Goal: Transaction & Acquisition: Purchase product/service

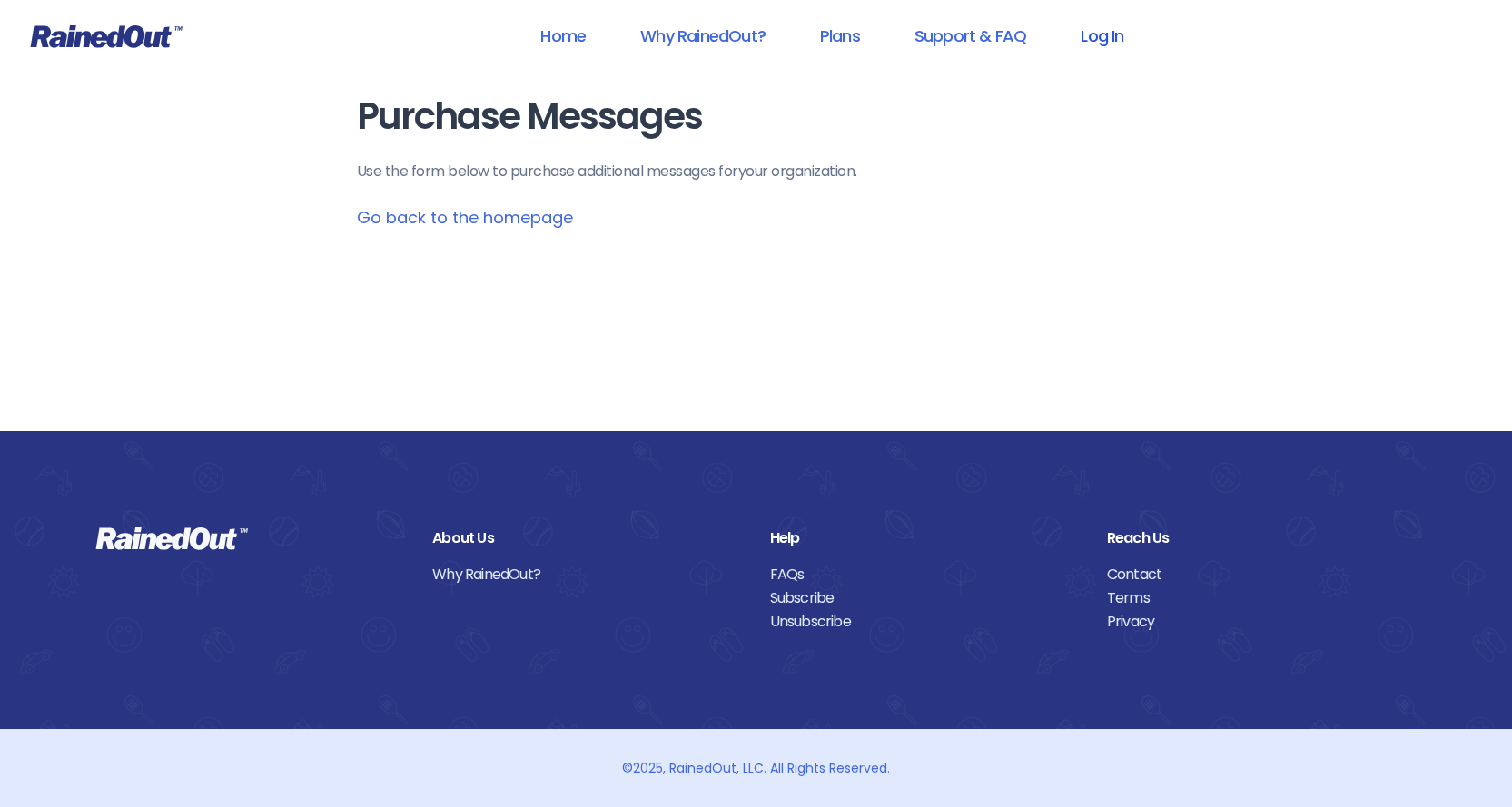
click at [1099, 36] on link "Log In" at bounding box center [1101, 36] width 90 height 41
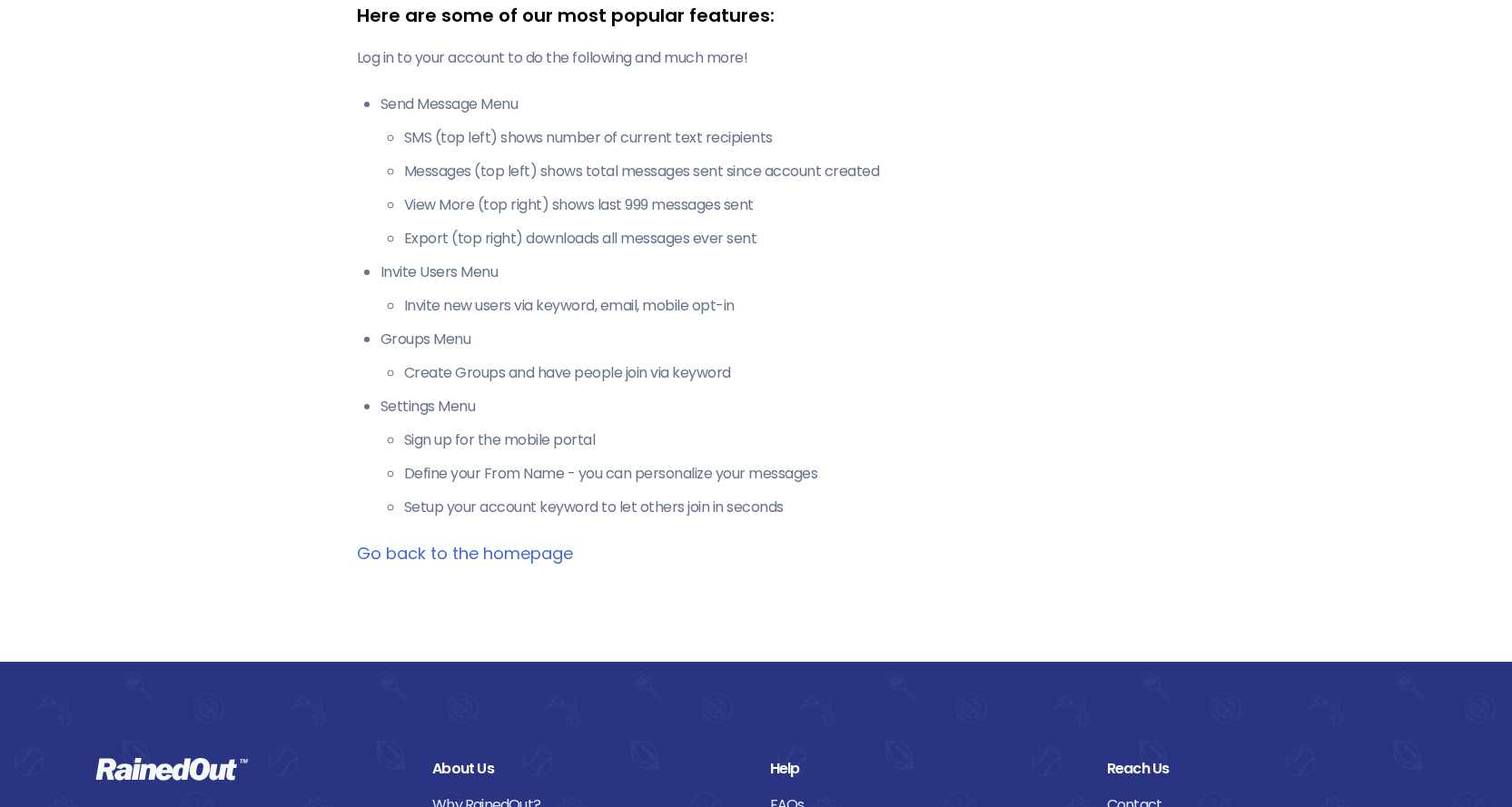
scroll to position [363, 0]
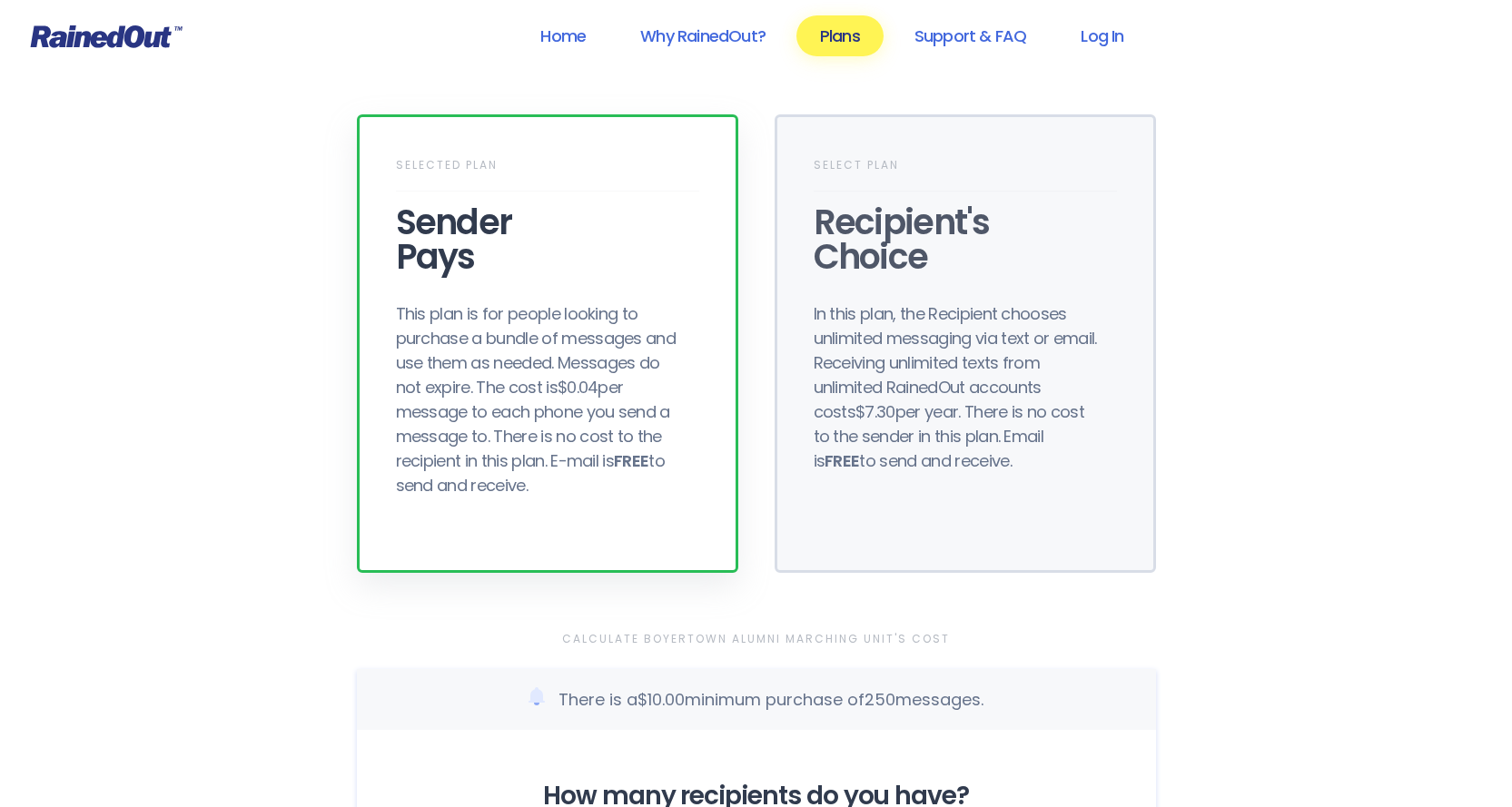
click at [528, 310] on div "This plan is for people looking to purchase a bundle of messages and use them a…" at bounding box center [541, 399] width 291 height 196
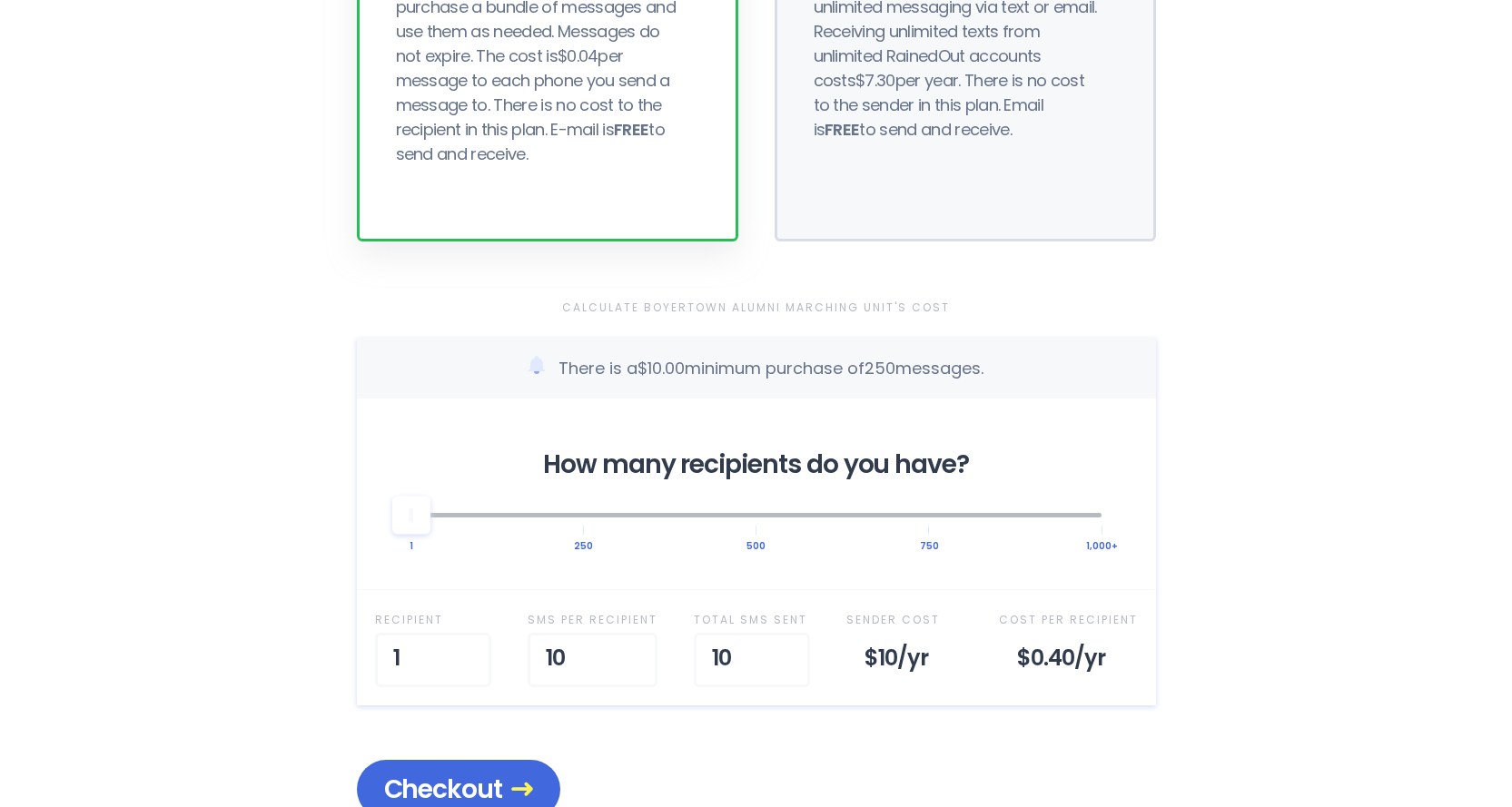
scroll to position [363, 0]
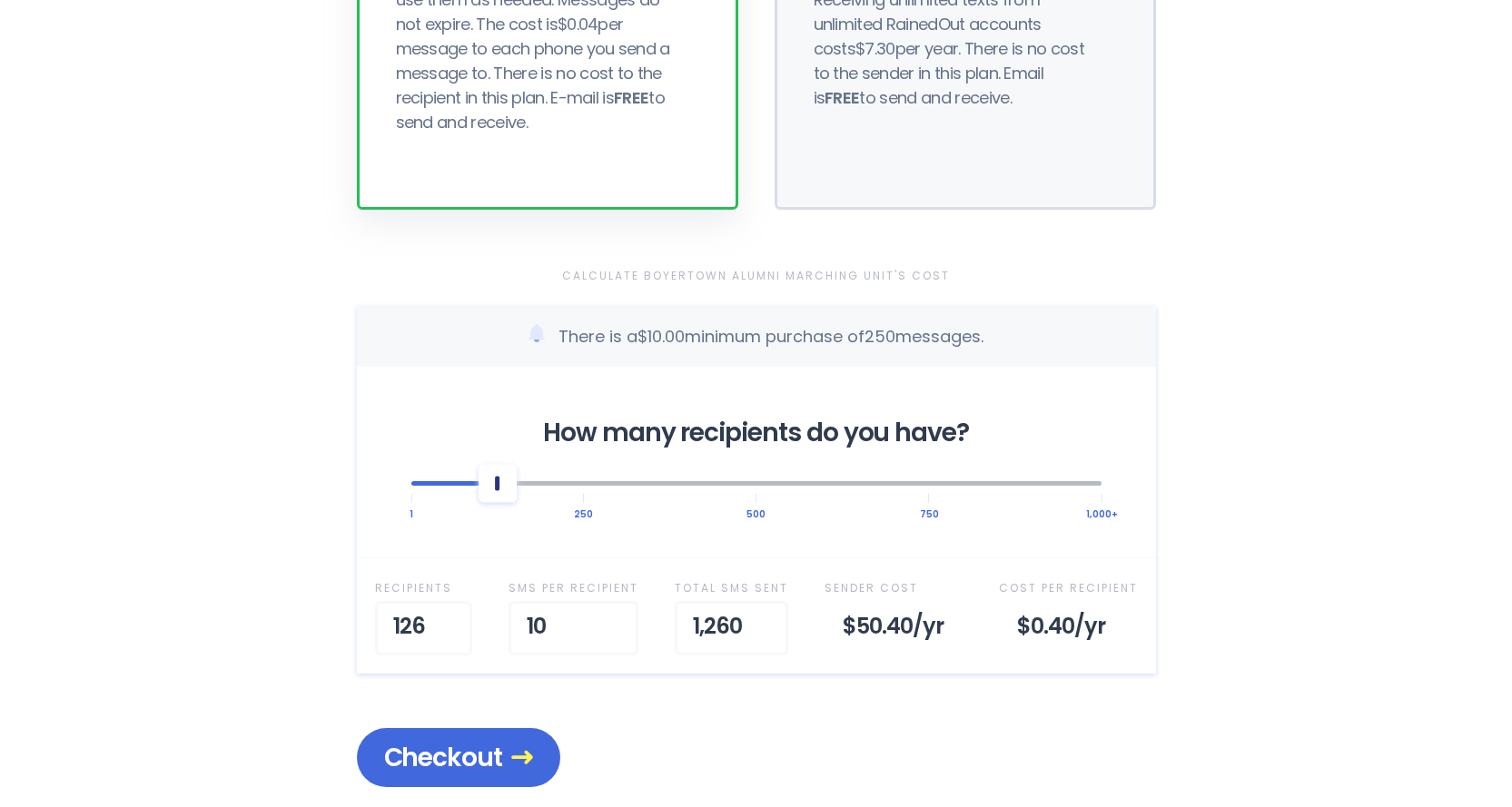
drag, startPoint x: 420, startPoint y: 495, endPoint x: 490, endPoint y: 501, distance: 70.3
click at [490, 501] on div at bounding box center [497, 482] width 38 height 38
click at [473, 484] on div at bounding box center [756, 483] width 690 height 5
click at [481, 494] on div at bounding box center [480, 482] width 38 height 38
click at [494, 494] on div at bounding box center [497, 482] width 38 height 38
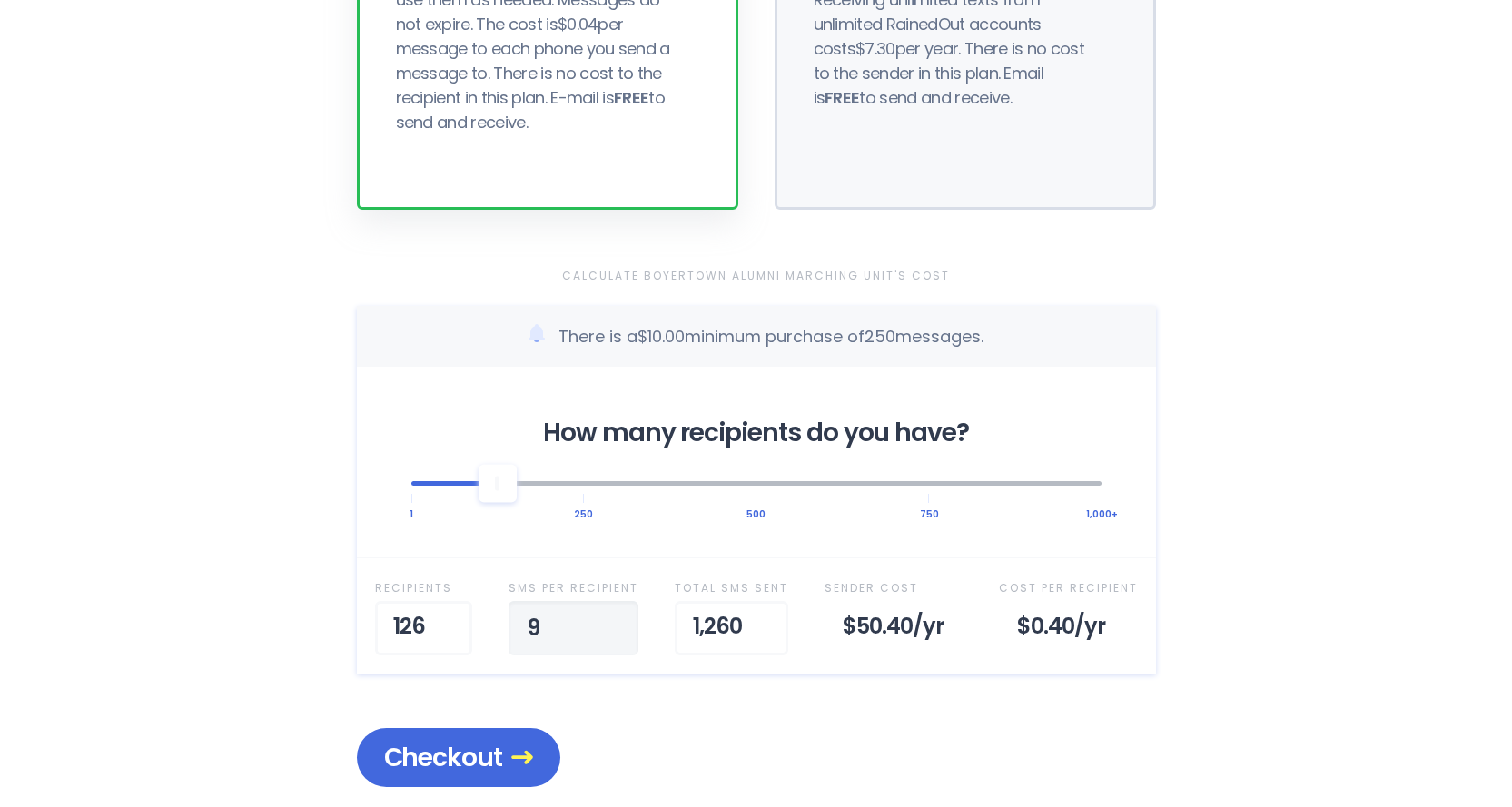
click at [615, 636] on input "9" at bounding box center [574, 628] width 130 height 54
click at [615, 636] on input "8" at bounding box center [575, 628] width 130 height 54
click at [615, 636] on input "7" at bounding box center [576, 628] width 130 height 54
click at [615, 636] on input "6" at bounding box center [575, 628] width 130 height 54
click at [615, 636] on input "5" at bounding box center [575, 628] width 130 height 54
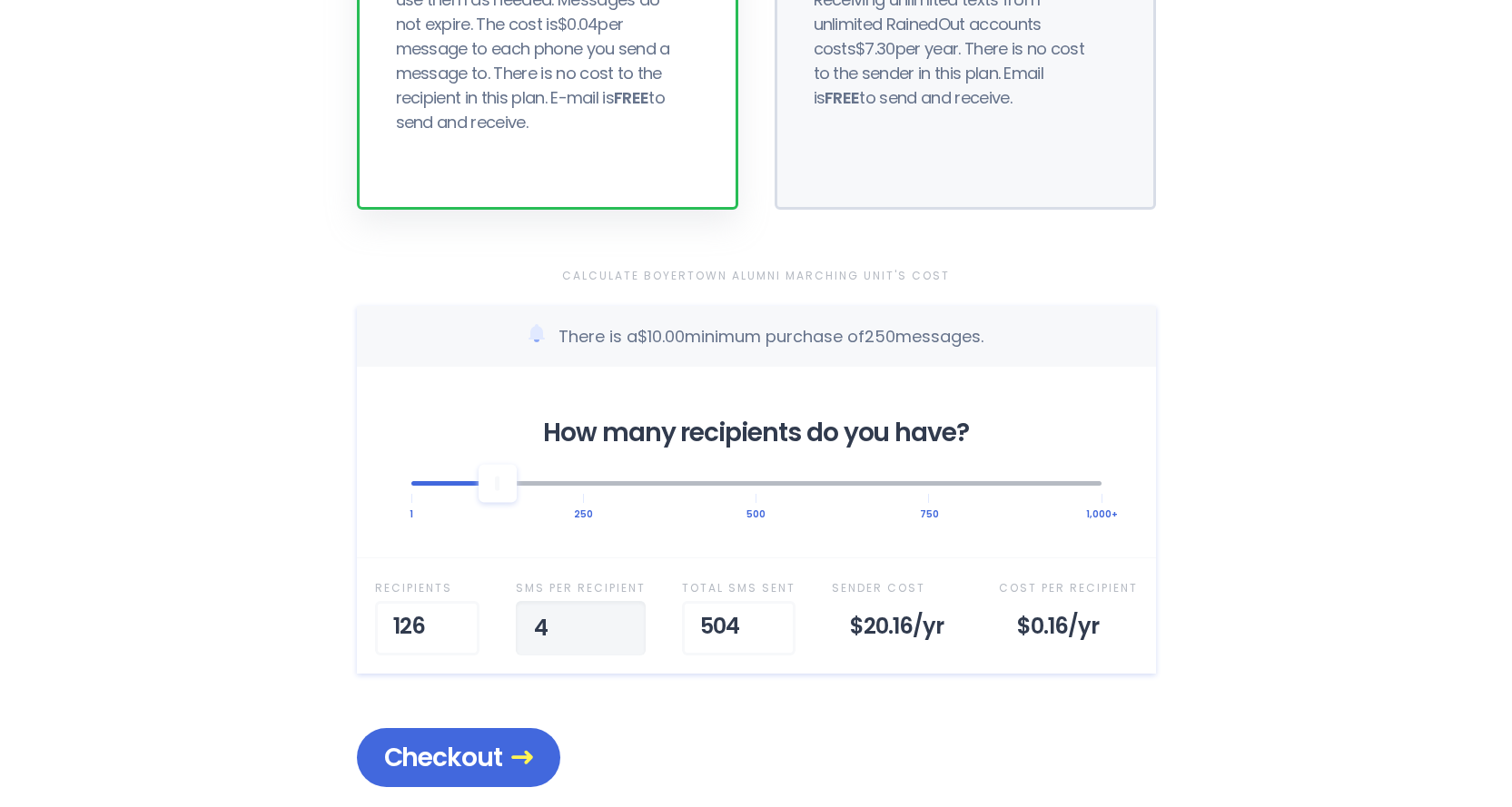
click at [615, 636] on input "4" at bounding box center [581, 628] width 130 height 54
click at [625, 636] on input "3" at bounding box center [588, 628] width 130 height 54
click at [625, 636] on input "2" at bounding box center [588, 628] width 130 height 54
type input "3"
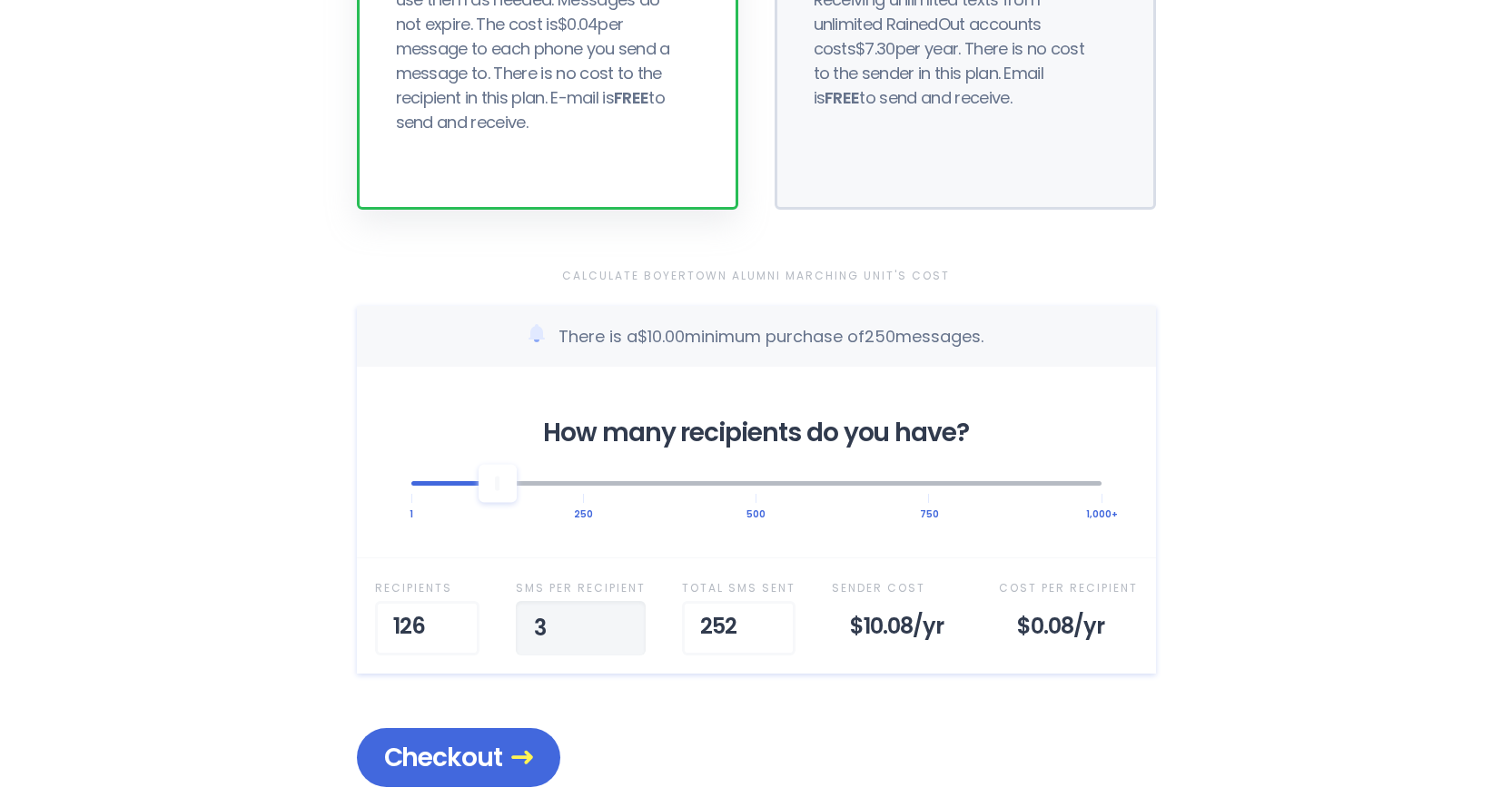
click at [624, 620] on input "3" at bounding box center [581, 628] width 130 height 54
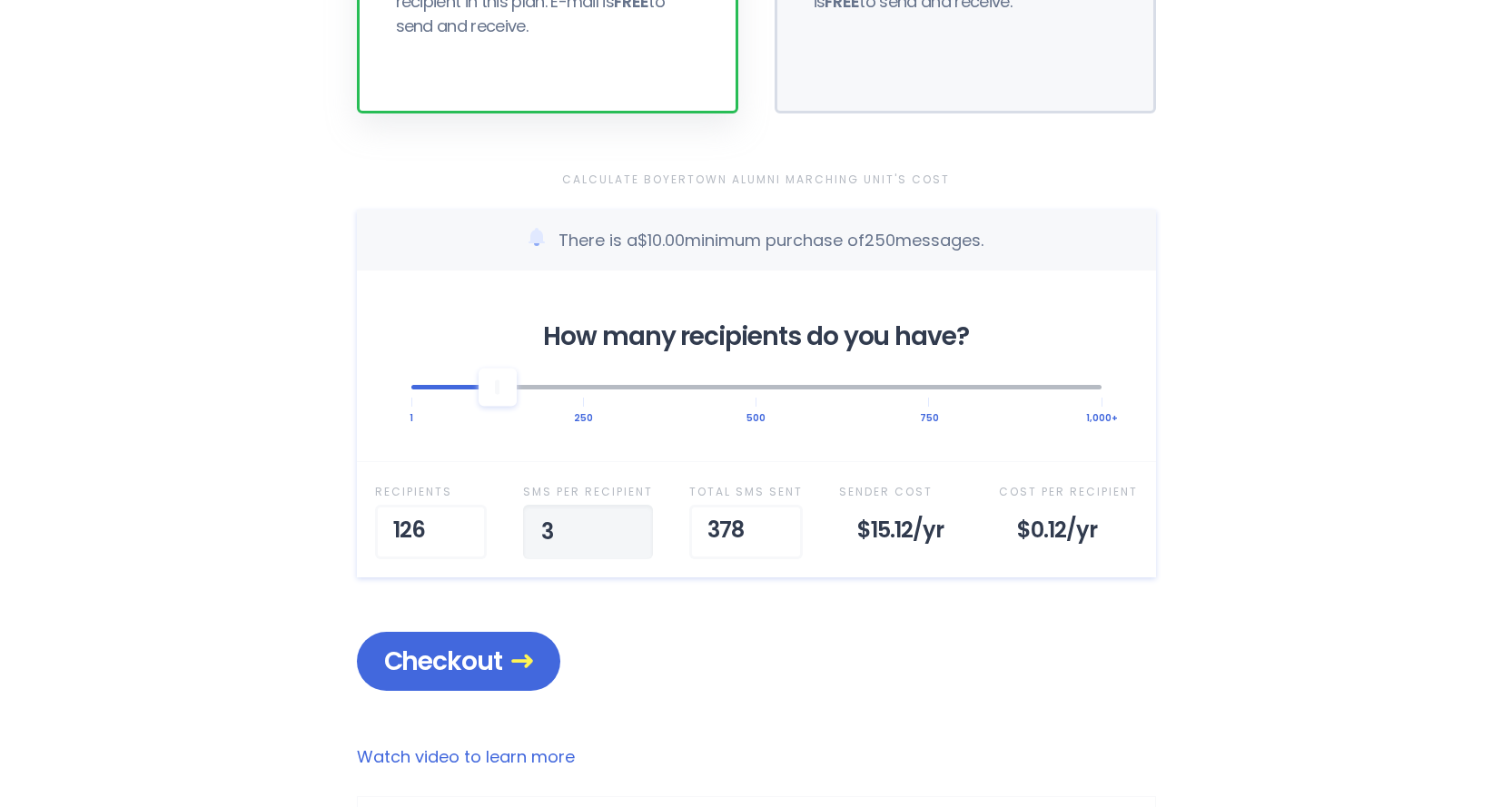
scroll to position [453, 0]
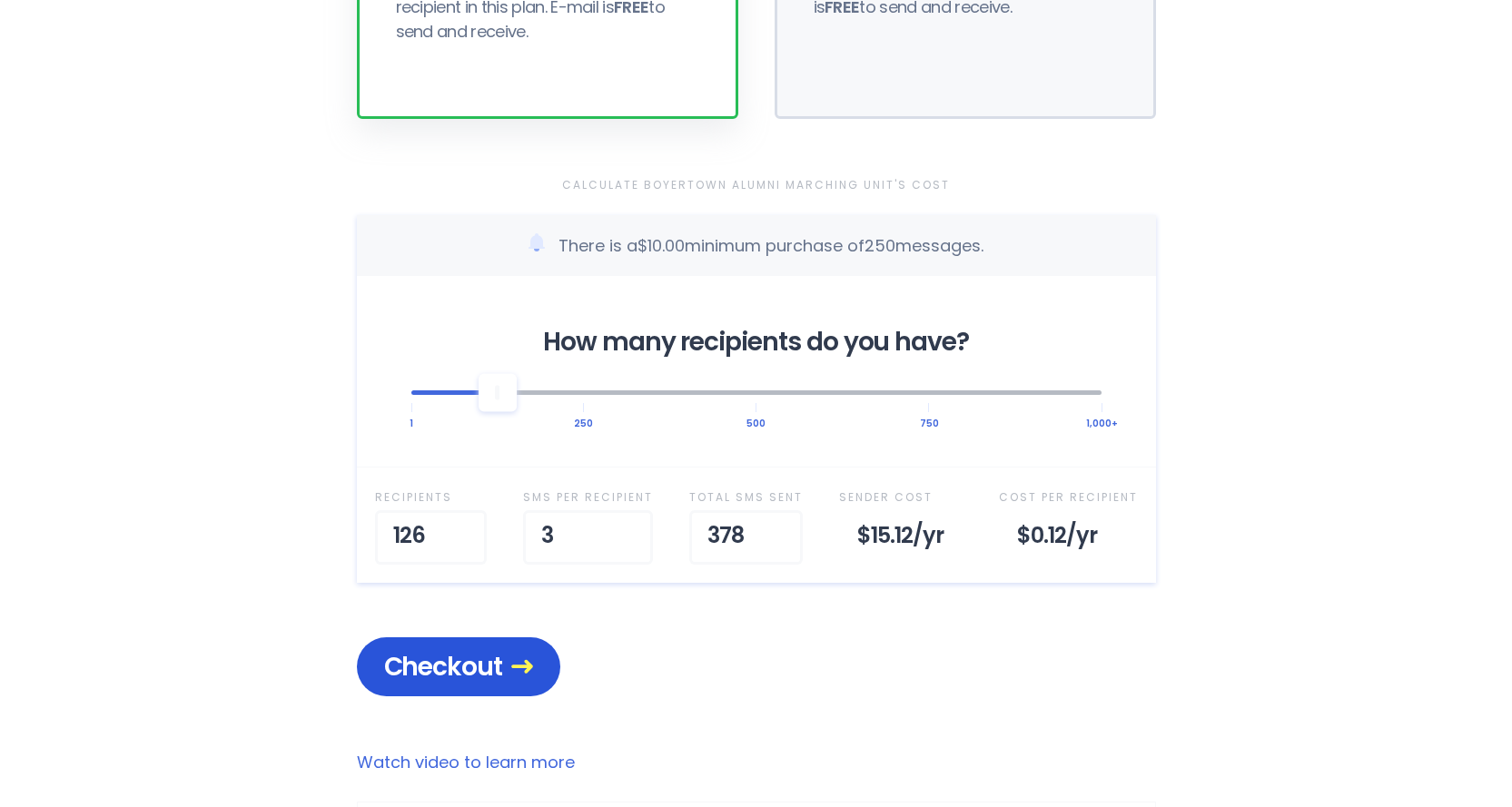
click at [482, 672] on span "Checkout" at bounding box center [458, 667] width 149 height 32
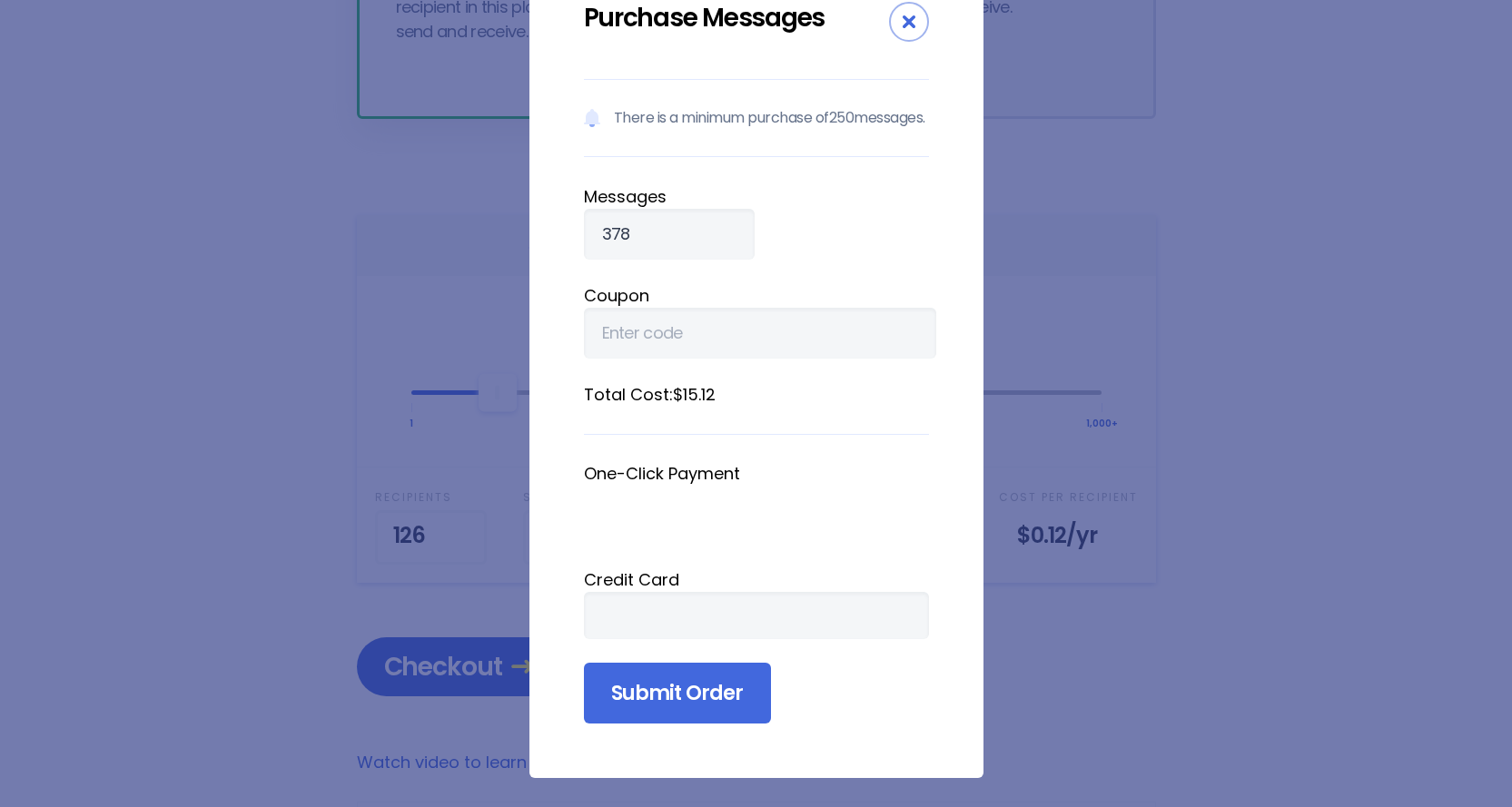
scroll to position [104, 0]
click at [671, 697] on input "Submit Order" at bounding box center [677, 694] width 187 height 62
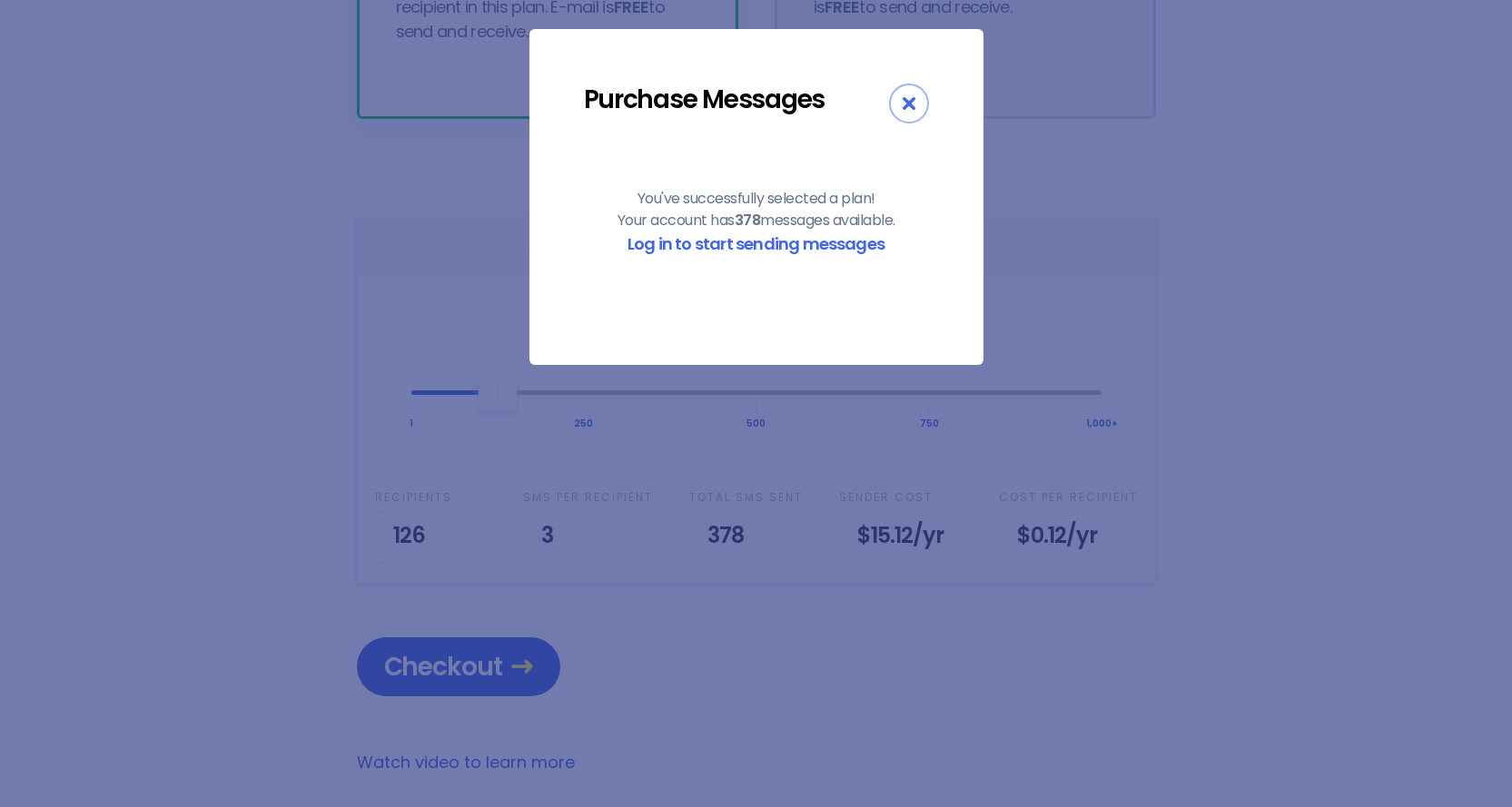
scroll to position [0, 0]
click at [912, 106] on icon "Close" at bounding box center [908, 103] width 13 height 13
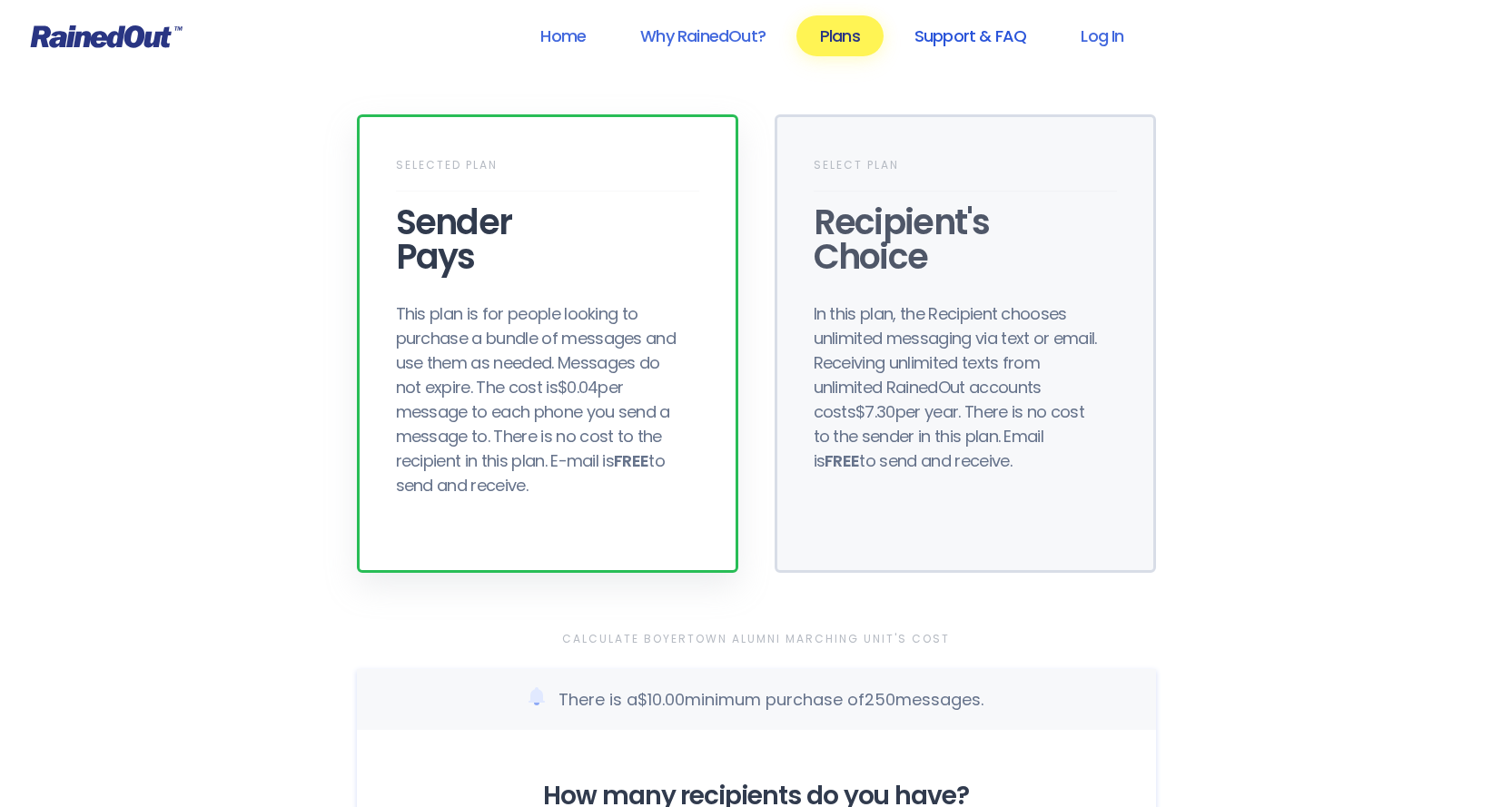
click at [993, 31] on link "Support & FAQ" at bounding box center [970, 36] width 159 height 41
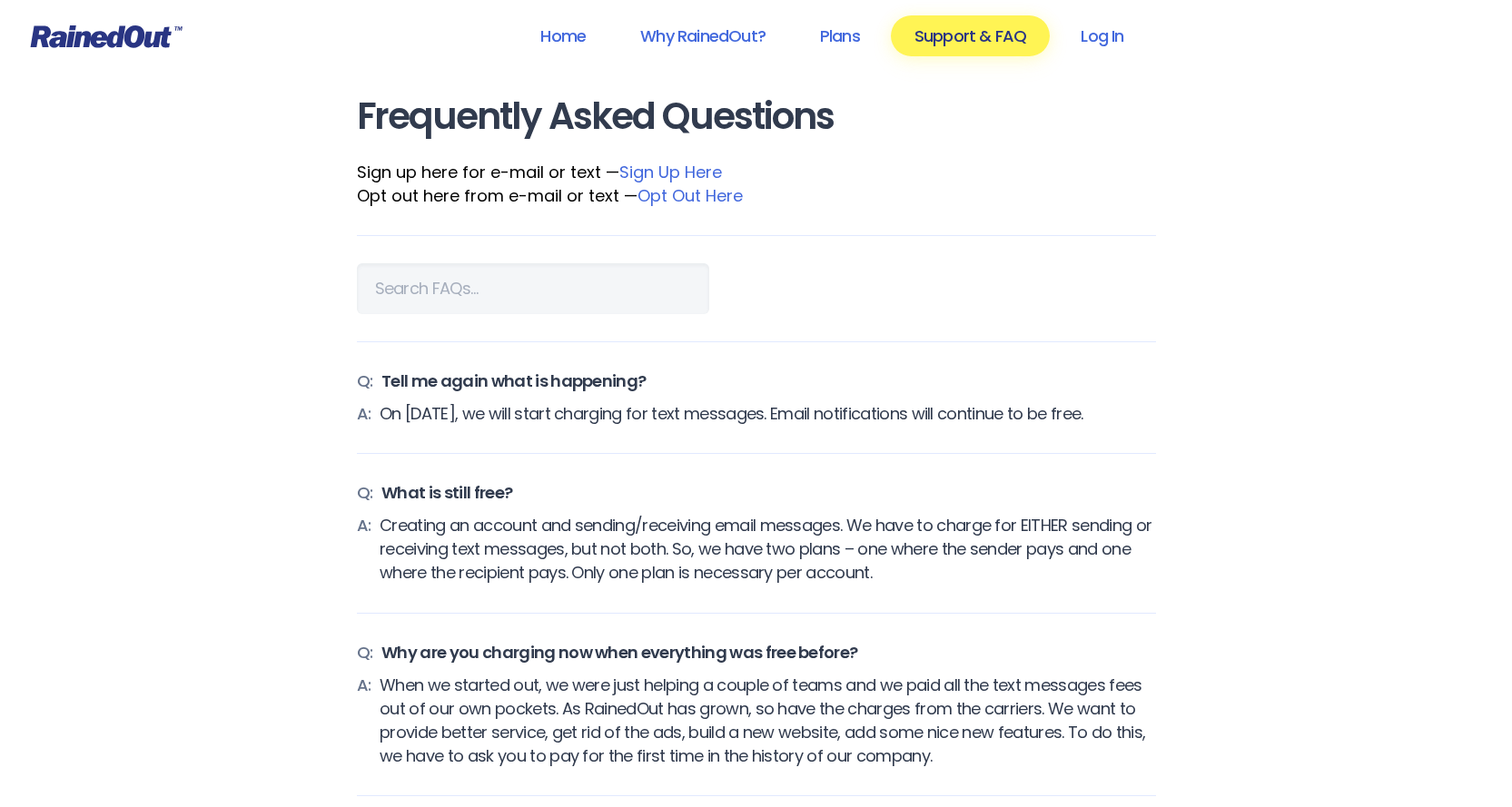
click at [667, 167] on link "Sign Up Here" at bounding box center [671, 171] width 103 height 22
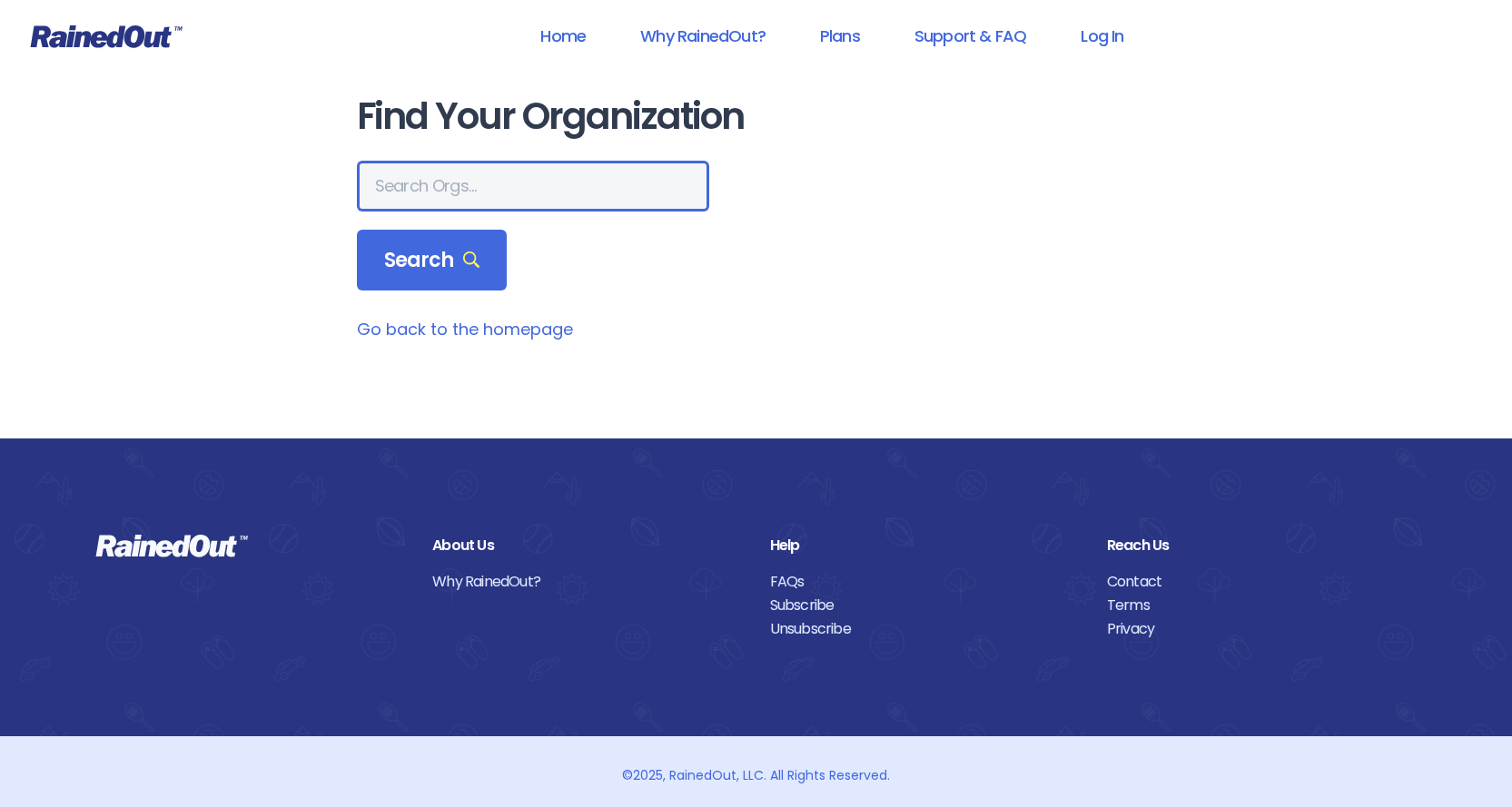
click at [512, 191] on input "text" at bounding box center [532, 186] width 352 height 50
